Goal: Transaction & Acquisition: Purchase product/service

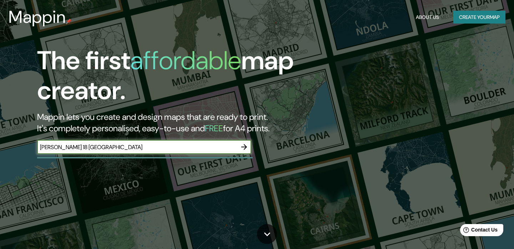
type input "[PERSON_NAME] 18 [GEOGRAPHIC_DATA]"
click at [246, 146] on icon "button" at bounding box center [244, 147] width 9 height 9
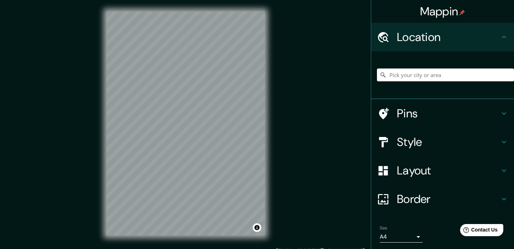
click at [418, 68] on div at bounding box center [445, 75] width 137 height 36
click at [417, 73] on input "Pick your city or area" at bounding box center [445, 74] width 137 height 13
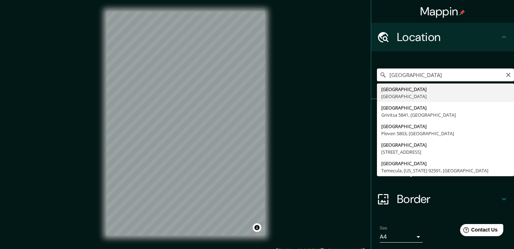
type input "[GEOGRAPHIC_DATA], [GEOGRAPHIC_DATA]"
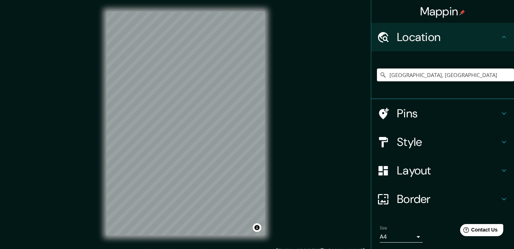
click at [442, 145] on h4 "Style" at bounding box center [448, 142] width 103 height 14
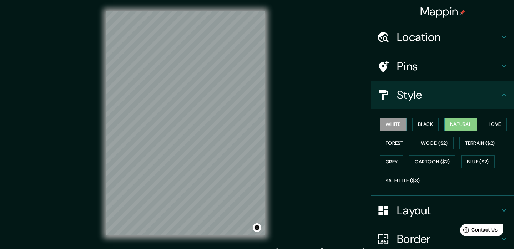
click at [458, 125] on button "Natural" at bounding box center [460, 124] width 33 height 13
click at [414, 175] on button "Satellite ($3)" at bounding box center [402, 180] width 46 height 13
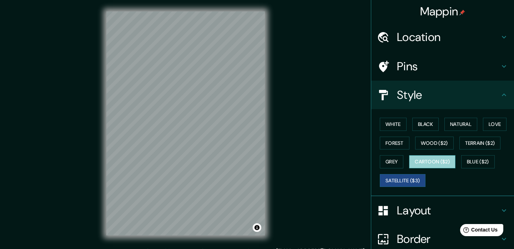
click at [445, 158] on button "Cartoon ($2)" at bounding box center [432, 161] width 46 height 13
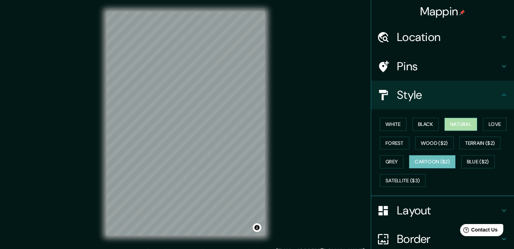
click at [469, 128] on button "Natural" at bounding box center [460, 124] width 33 height 13
click at [452, 57] on div "Pins" at bounding box center [442, 66] width 143 height 29
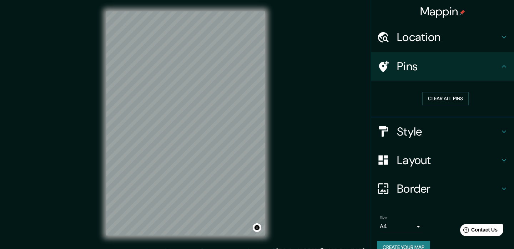
click at [428, 37] on h4 "Location" at bounding box center [448, 37] width 103 height 14
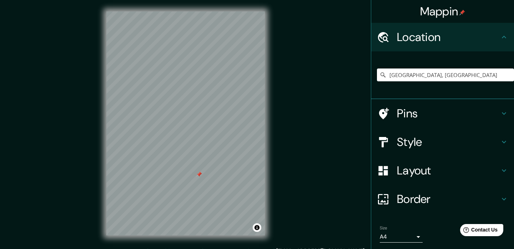
click at [184, 11] on div at bounding box center [185, 11] width 158 height 0
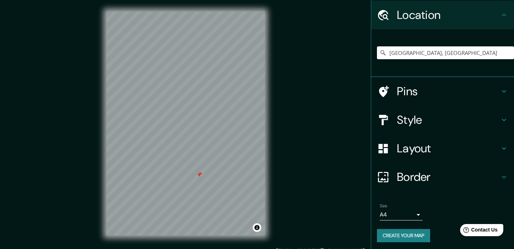
scroll to position [22, 0]
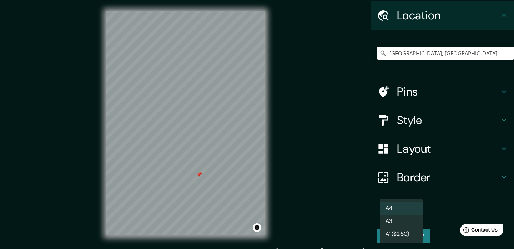
click at [404, 218] on body "Mappin Location [GEOGRAPHIC_DATA], [GEOGRAPHIC_DATA] Pins Style Layout Border C…" at bounding box center [257, 124] width 514 height 249
click at [453, 206] on div at bounding box center [257, 124] width 514 height 249
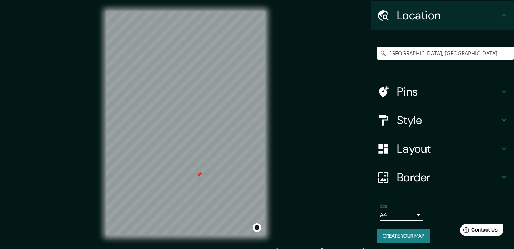
click at [408, 148] on h4 "Layout" at bounding box center [448, 149] width 103 height 14
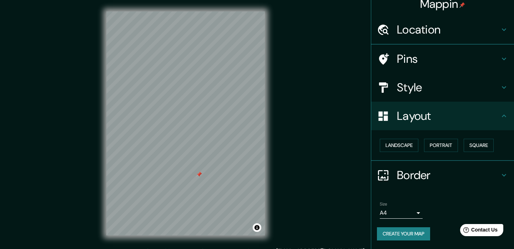
scroll to position [5, 0]
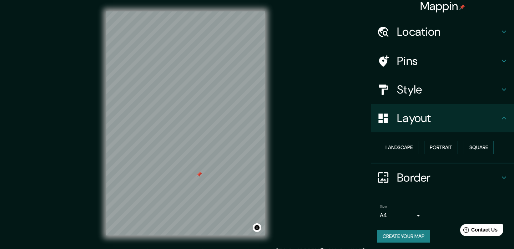
click at [439, 97] on div "Style" at bounding box center [442, 89] width 143 height 29
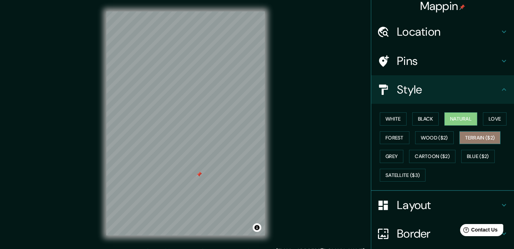
click at [479, 141] on button "Terrain ($2)" at bounding box center [479, 137] width 41 height 13
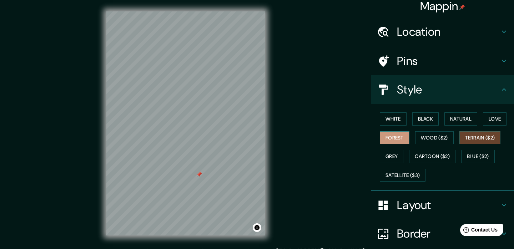
click at [384, 136] on button "Forest" at bounding box center [394, 137] width 30 height 13
click at [401, 114] on button "White" at bounding box center [392, 118] width 27 height 13
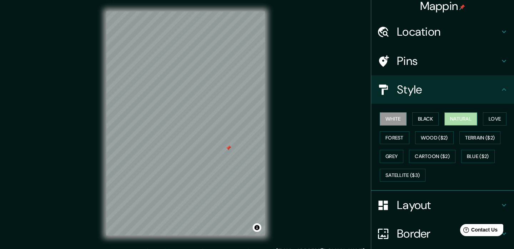
click at [477, 120] on button "Natural" at bounding box center [460, 118] width 33 height 13
click at [428, 119] on button "Black" at bounding box center [425, 118] width 27 height 13
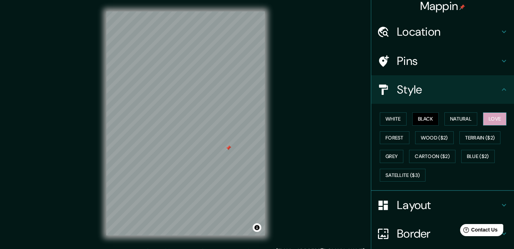
click at [496, 120] on button "Love" at bounding box center [495, 118] width 24 height 13
click at [394, 119] on button "White" at bounding box center [392, 118] width 27 height 13
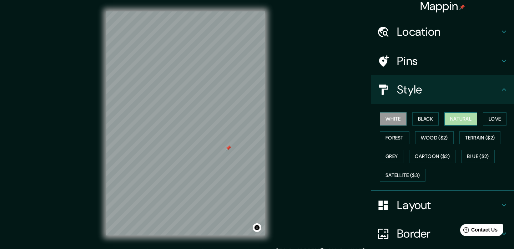
click at [454, 119] on button "Natural" at bounding box center [460, 118] width 33 height 13
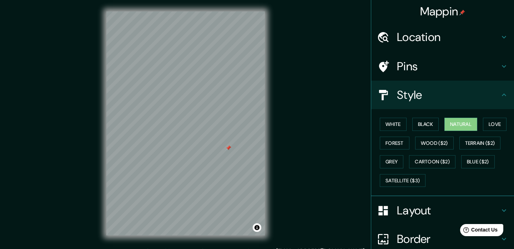
scroll to position [0, 0]
